Goal: Book appointment/travel/reservation

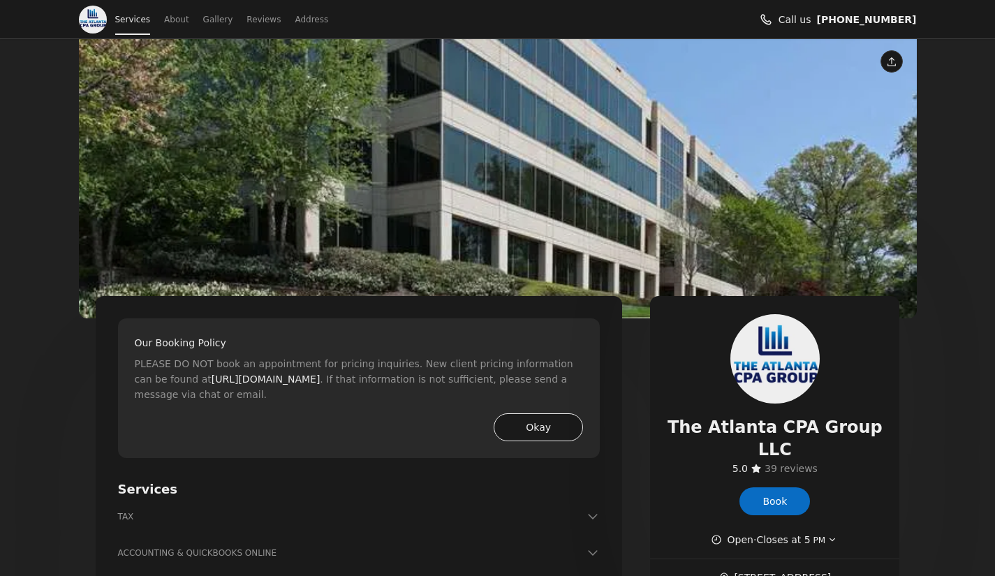
scroll to position [213, 0]
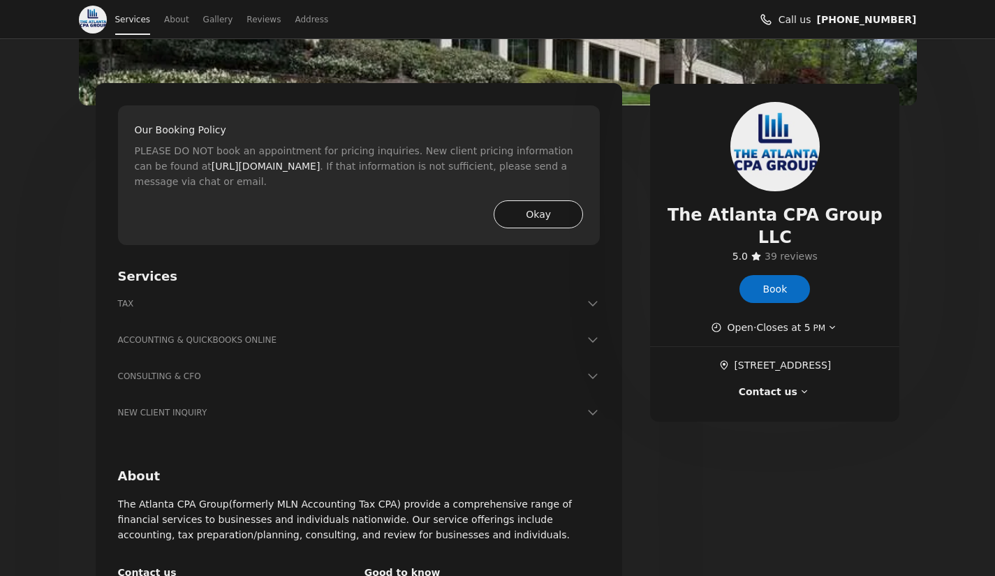
click at [530, 219] on button "Okay" at bounding box center [537, 214] width 89 height 28
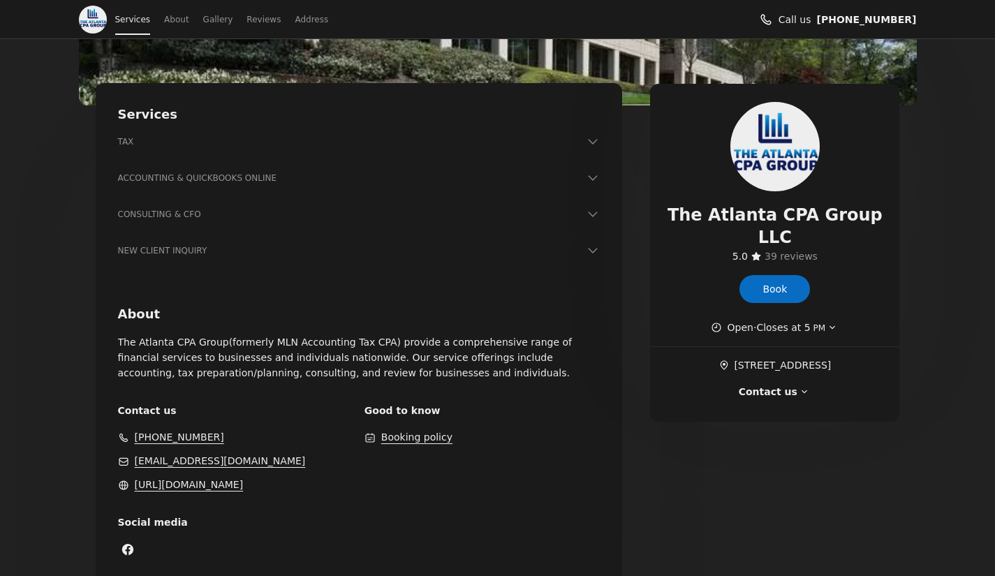
click at [594, 140] on icon at bounding box center [593, 142] width 14 height 14
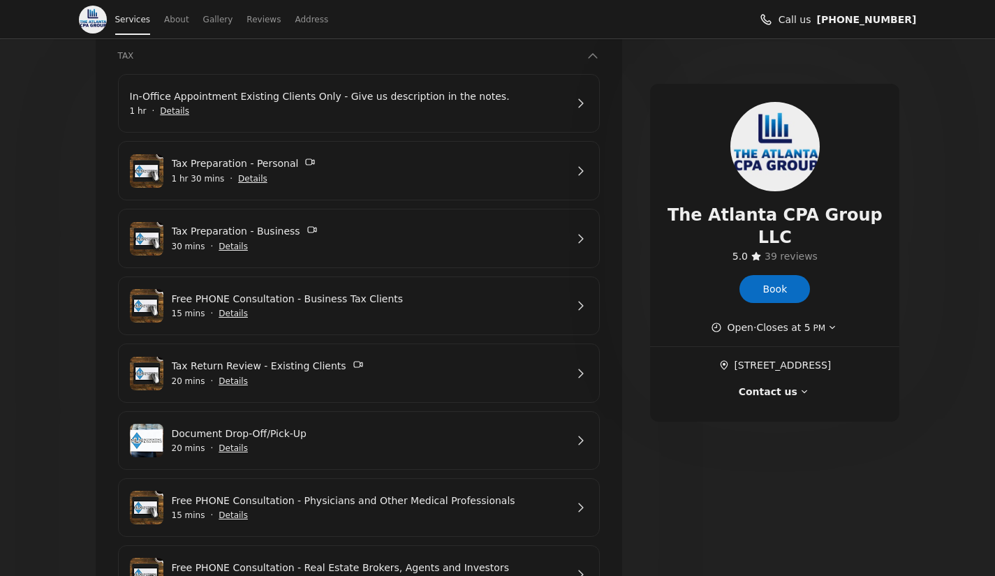
scroll to position [298, 0]
click at [229, 255] on span "Show details for Tax Preparation - Business" at bounding box center [233, 247] width 31 height 31
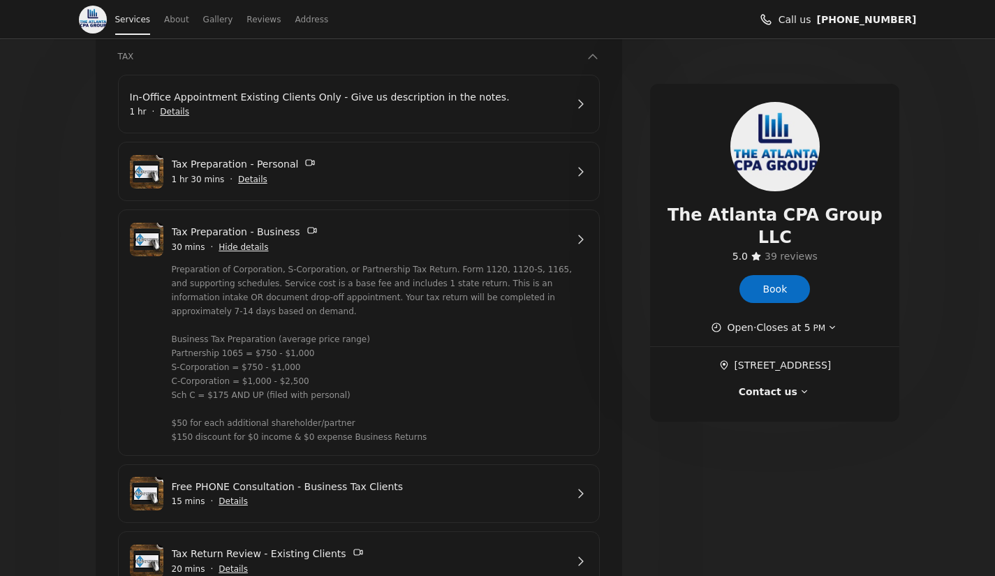
click at [536, 161] on link "Tax Preparation - Personal" at bounding box center [369, 164] width 394 height 16
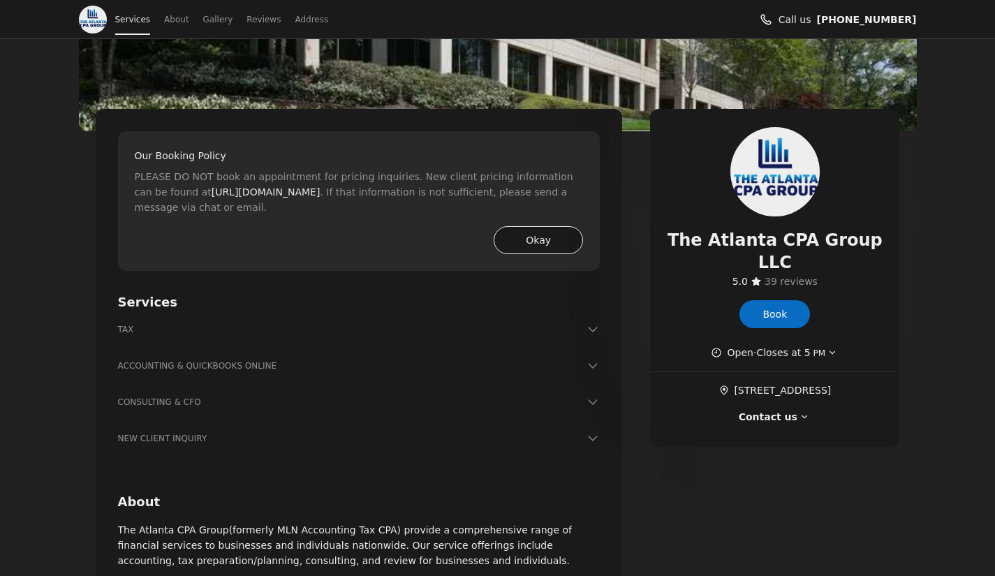
scroll to position [190, 0]
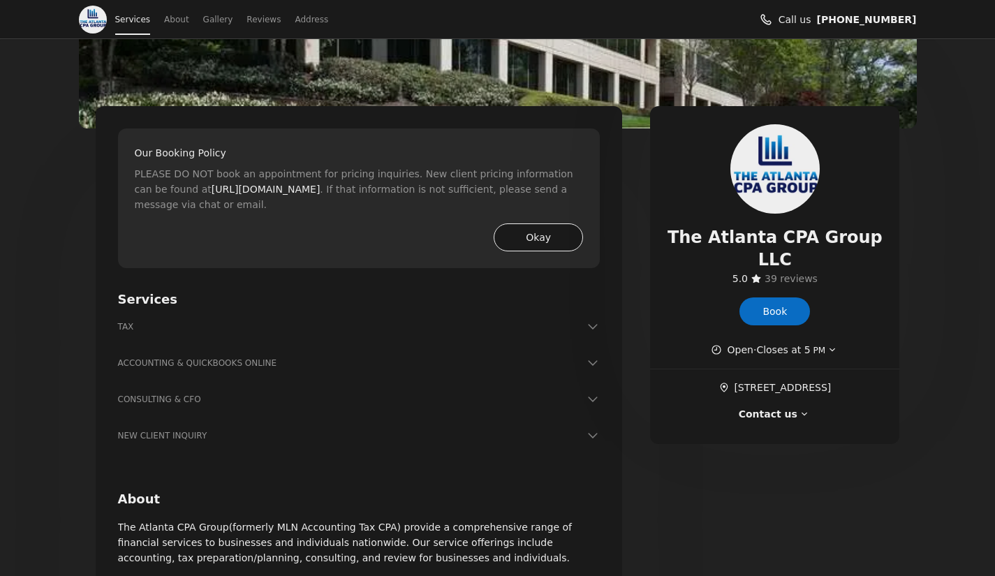
click at [369, 369] on h3 "ACCOUNTING & QUICKBOOKS ONLINE" at bounding box center [351, 363] width 466 height 14
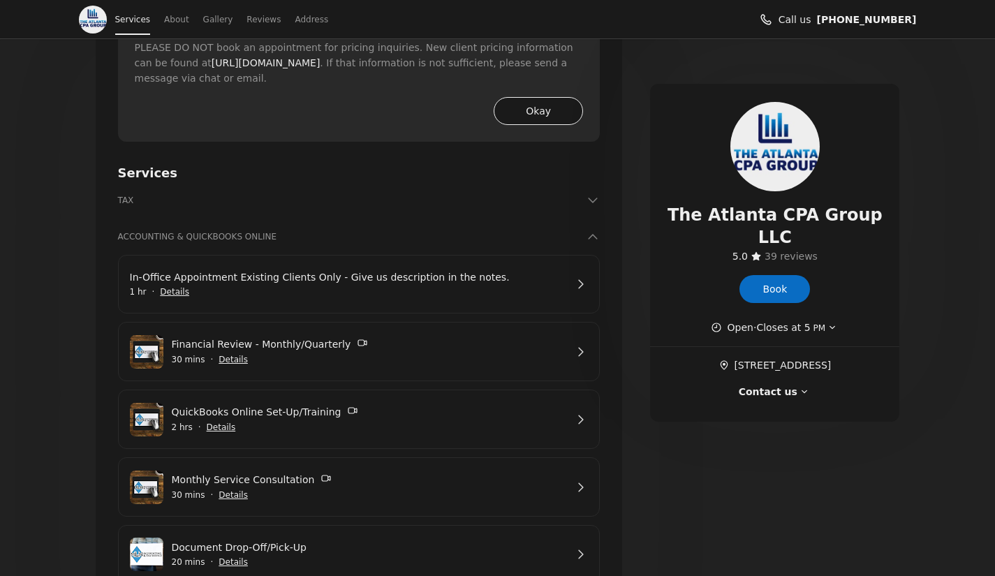
scroll to position [315, 0]
click at [599, 197] on icon at bounding box center [593, 202] width 14 height 14
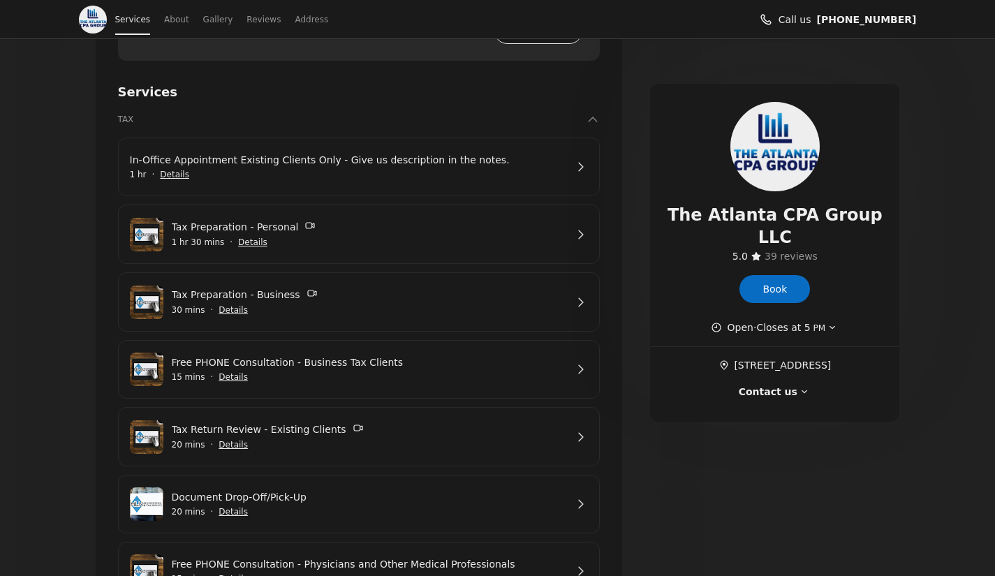
scroll to position [441, 0]
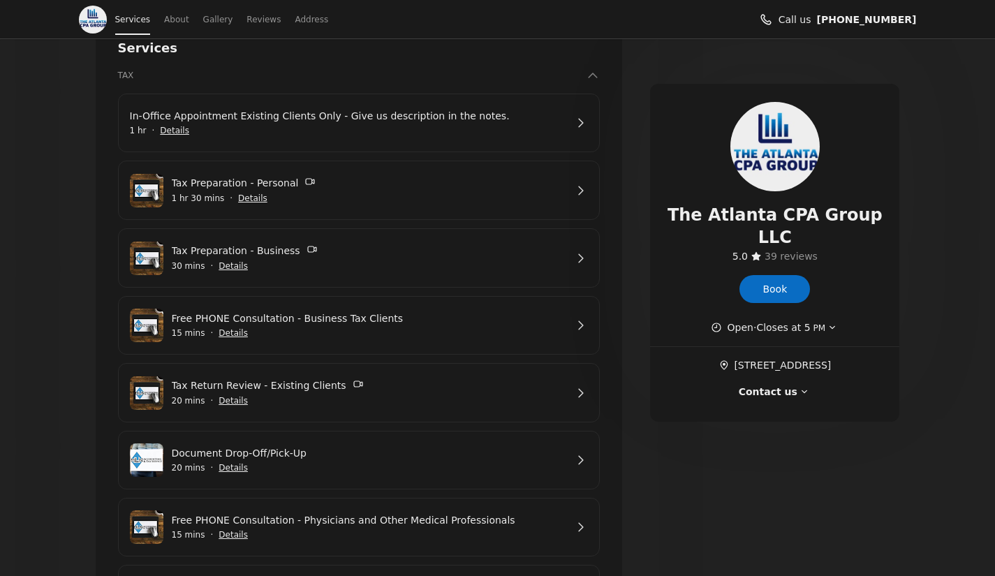
click at [549, 188] on link "Tax Preparation - Personal" at bounding box center [369, 183] width 394 height 16
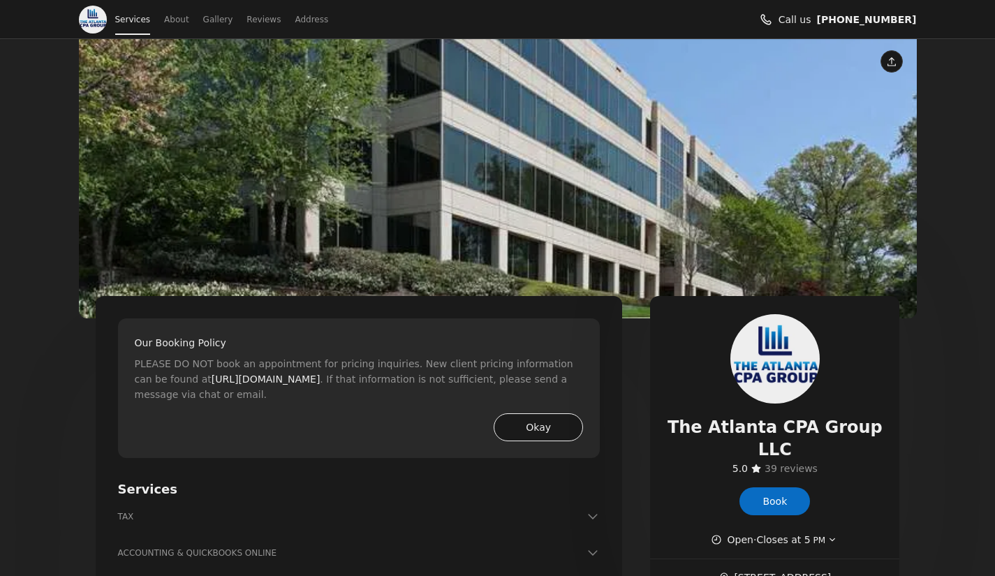
click at [540, 445] on div "Our Booking Policy PLEASE DO NOT book an appointment for pricing inquiries. New…" at bounding box center [359, 388] width 482 height 140
click at [526, 440] on button "Okay" at bounding box center [537, 427] width 89 height 28
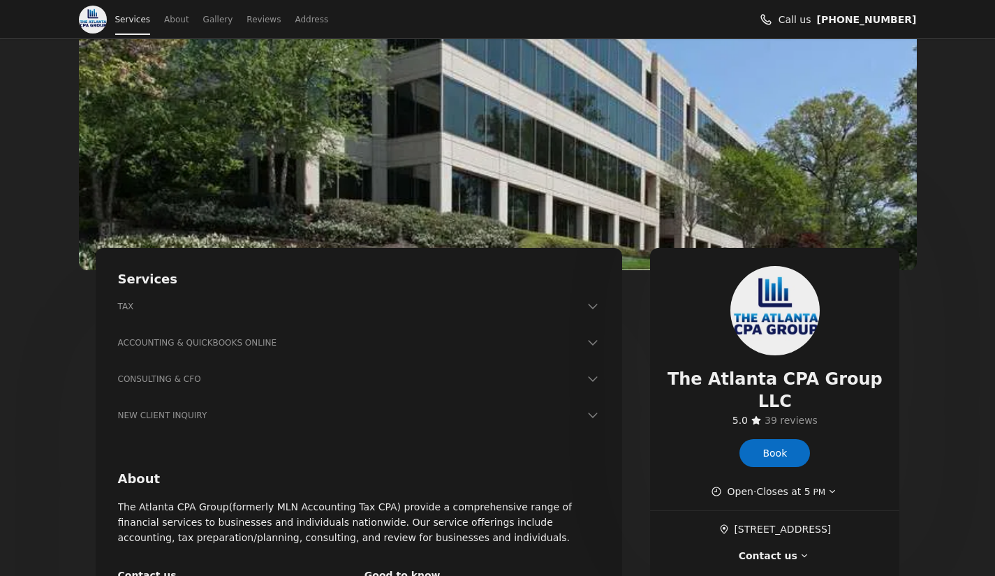
scroll to position [49, 0]
click at [424, 312] on h3 "TAX" at bounding box center [351, 306] width 466 height 14
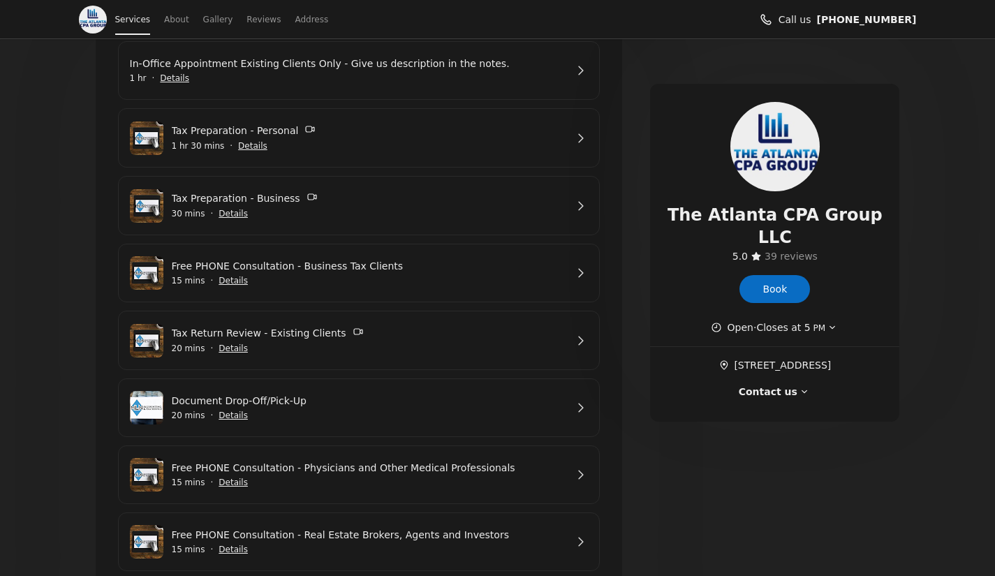
scroll to position [331, 0]
click at [230, 216] on span "Show details for Tax Preparation - Business" at bounding box center [233, 214] width 31 height 31
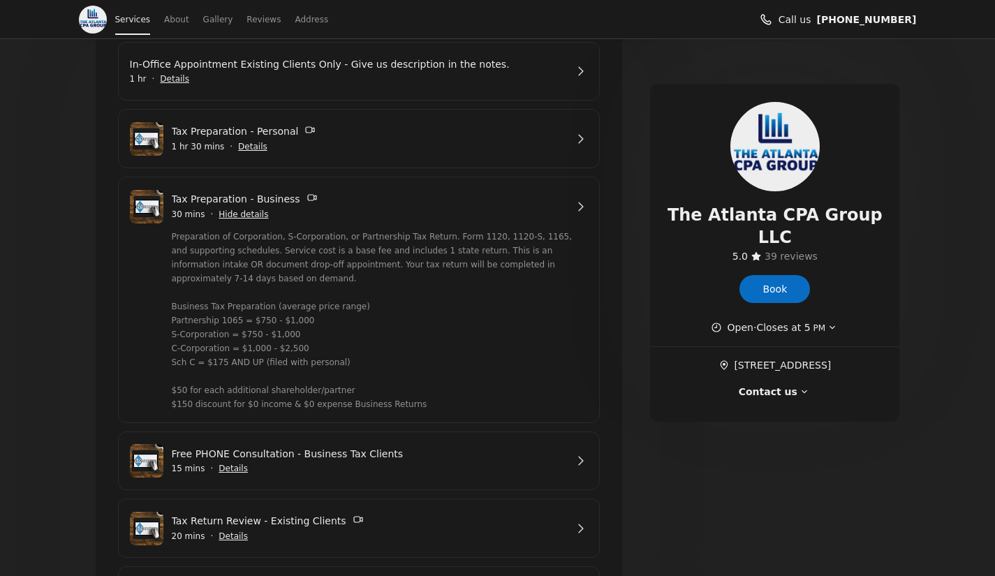
click at [240, 146] on span "Show details for Tax Preparation - Personal" at bounding box center [252, 146] width 31 height 31
